Goal: Book appointment/travel/reservation

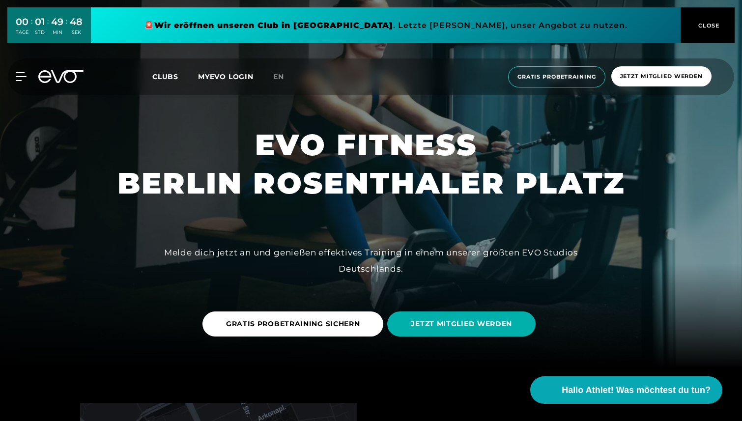
scroll to position [162, 0]
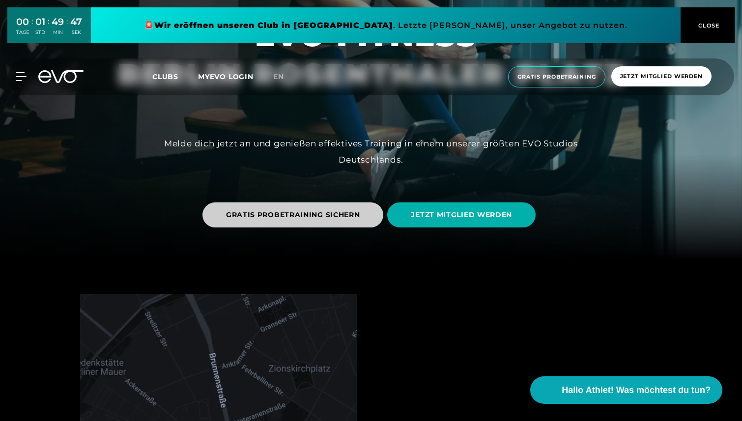
click at [316, 216] on span "GRATIS PROBETRAINING SICHERN" at bounding box center [293, 215] width 134 height 10
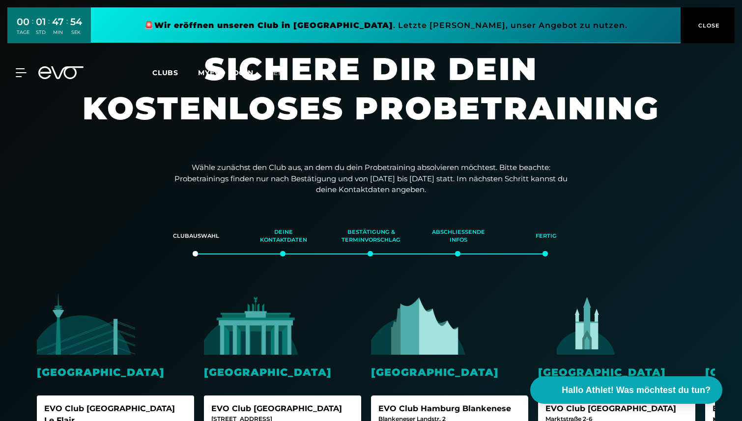
click at [61, 69] on icon at bounding box center [60, 72] width 45 height 13
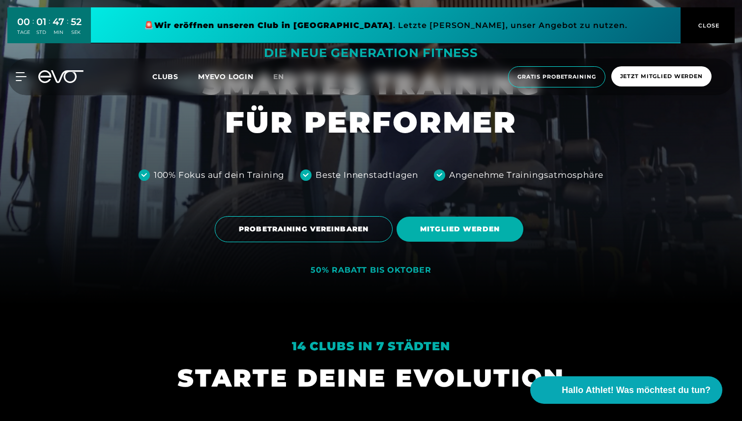
scroll to position [209, 0]
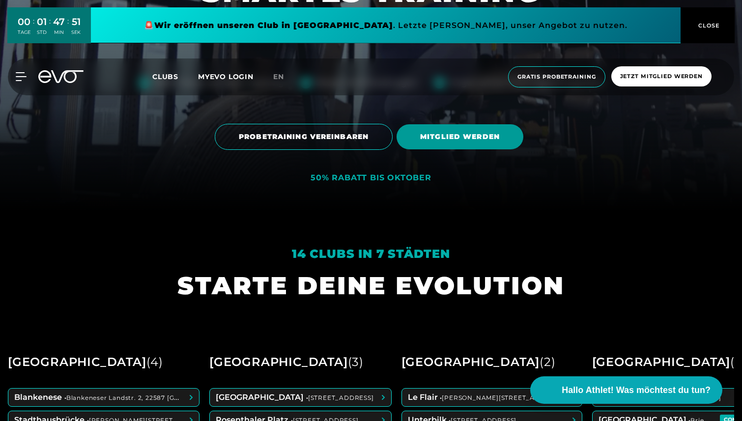
click at [438, 145] on span "MITGLIED WERDEN" at bounding box center [460, 136] width 127 height 25
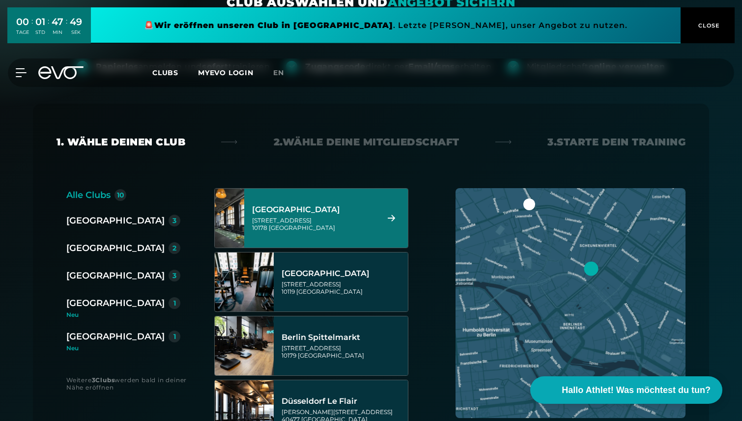
scroll to position [157, 0]
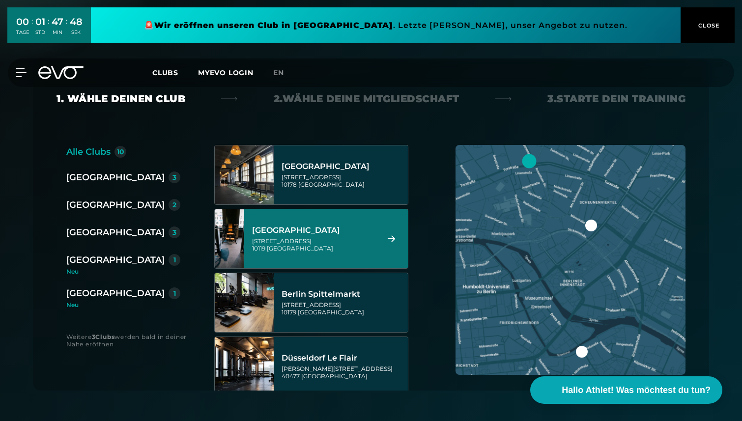
click at [330, 245] on div "[STREET_ADDRESS]" at bounding box center [313, 244] width 123 height 15
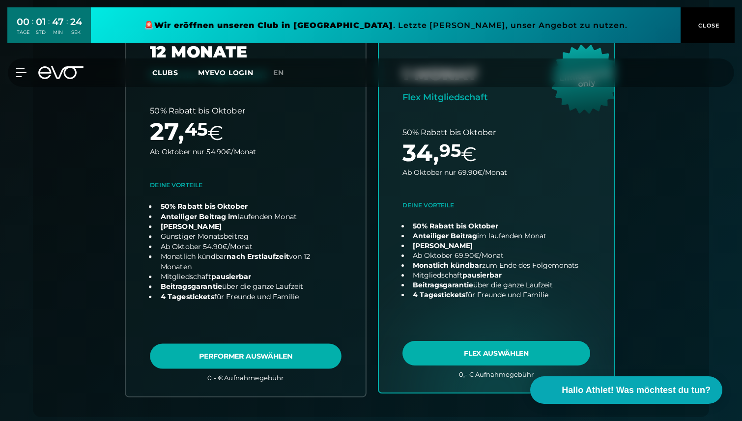
scroll to position [0, 0]
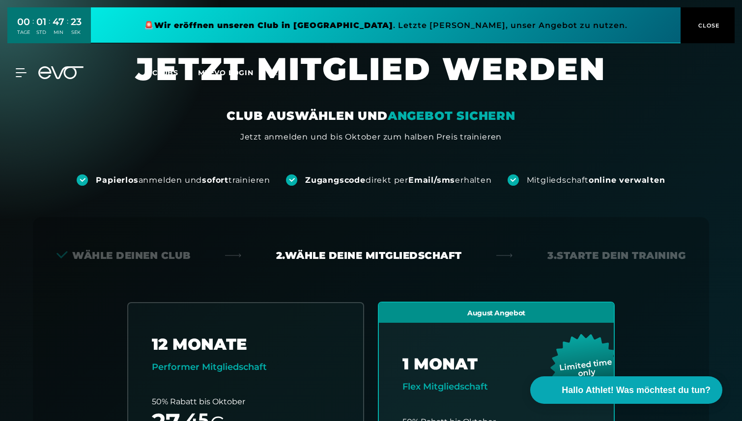
click at [125, 258] on div "Wähle deinen Club" at bounding box center [124, 256] width 134 height 14
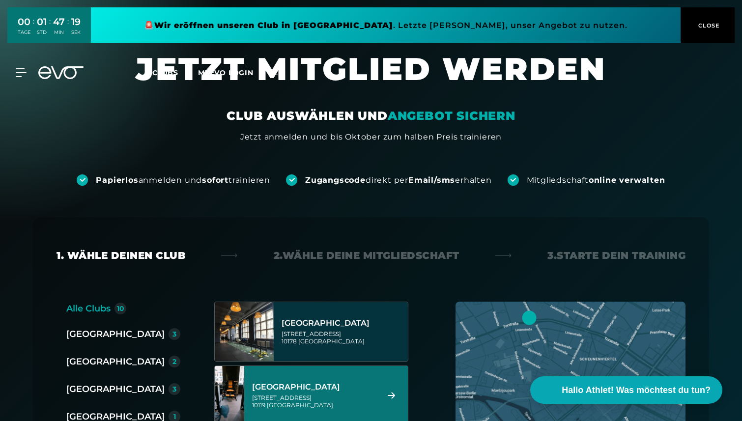
click at [63, 72] on icon at bounding box center [60, 72] width 45 height 13
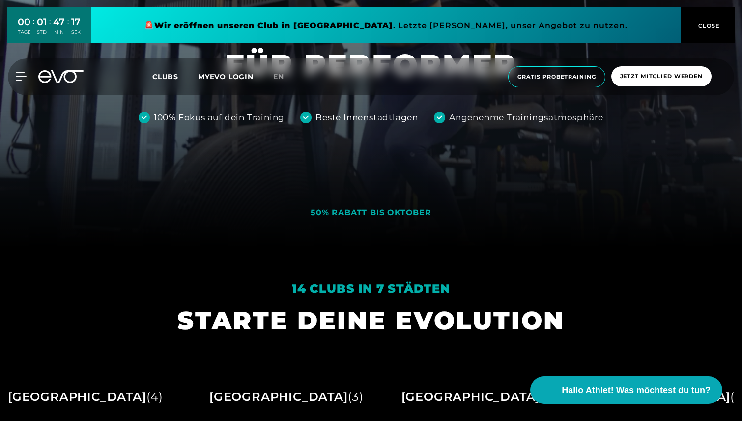
scroll to position [210, 0]
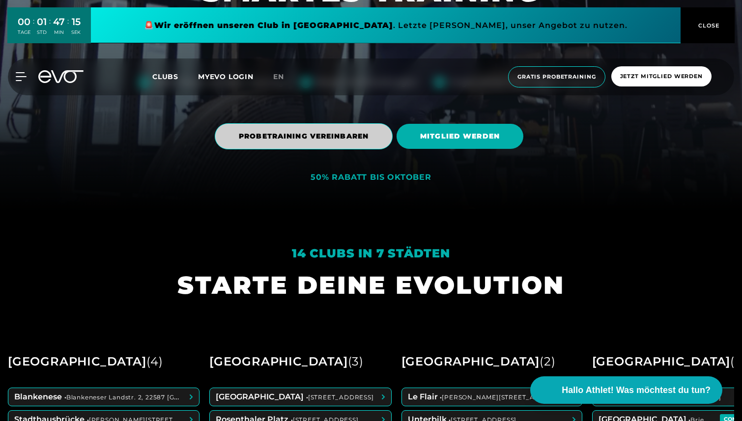
click at [326, 139] on span "PROBETRAINING VEREINBAREN" at bounding box center [304, 136] width 130 height 10
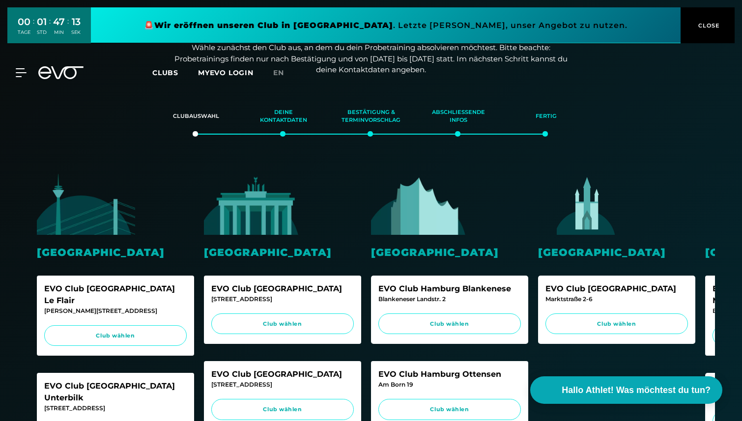
scroll to position [178, 0]
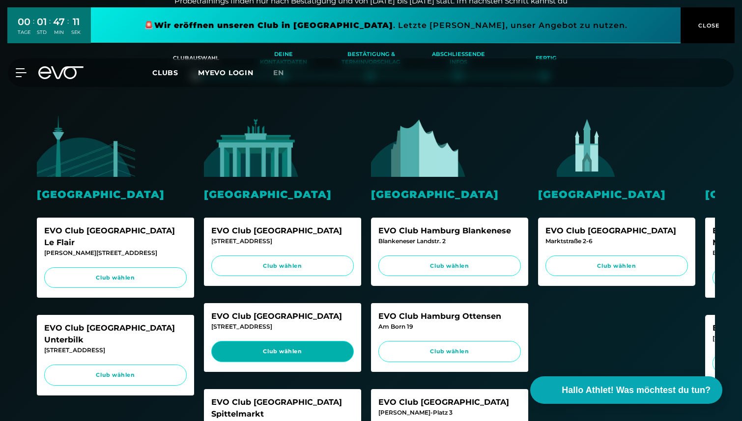
click at [262, 354] on span "Club wählen" at bounding box center [283, 352] width 124 height 8
